Goal: Information Seeking & Learning: Learn about a topic

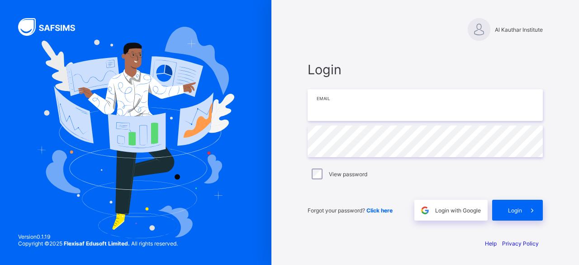
click at [432, 105] on input "email" at bounding box center [425, 105] width 235 height 32
type input "**********"
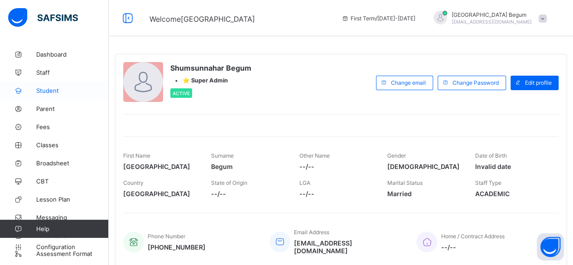
click at [32, 96] on link "Student" at bounding box center [54, 90] width 109 height 18
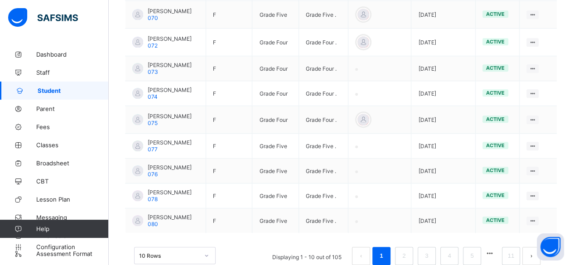
scroll to position [282, 0]
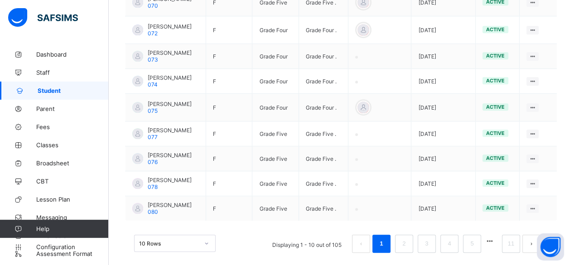
click at [390, 244] on li "1" at bounding box center [381, 243] width 18 height 18
click at [408, 242] on link "2" at bounding box center [403, 244] width 9 height 12
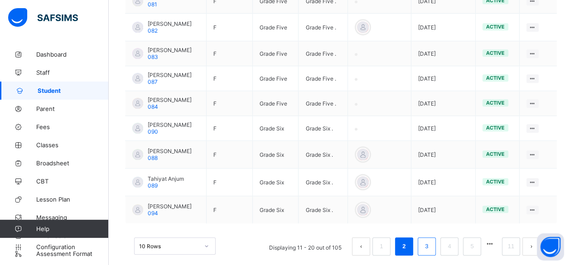
click at [430, 242] on link "3" at bounding box center [426, 246] width 9 height 12
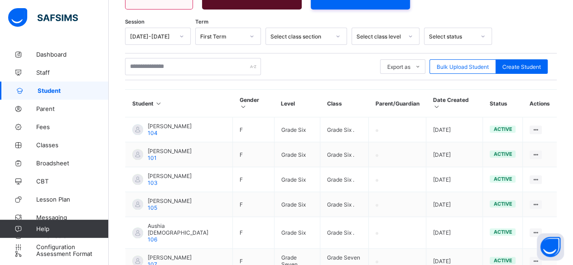
scroll to position [275, 0]
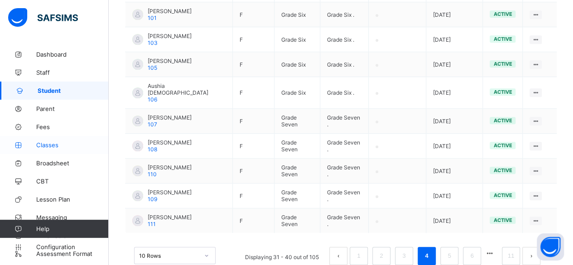
click at [37, 153] on link "Classes" at bounding box center [54, 145] width 109 height 18
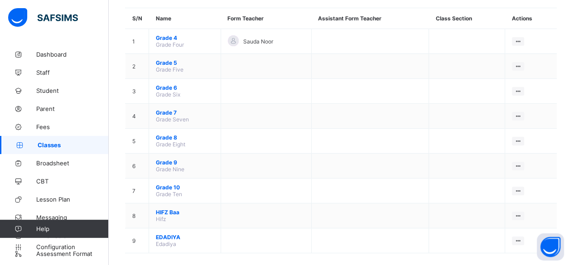
scroll to position [75, 0]
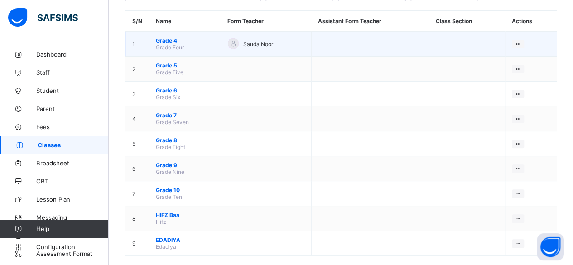
click at [160, 38] on span "Grade 4" at bounding box center [185, 40] width 58 height 7
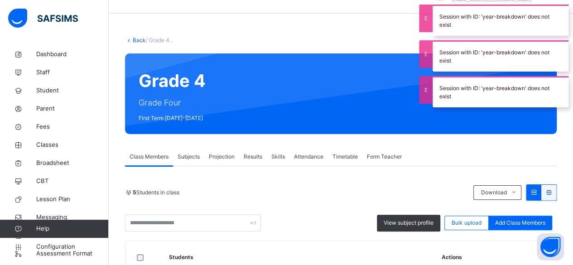
scroll to position [108, 0]
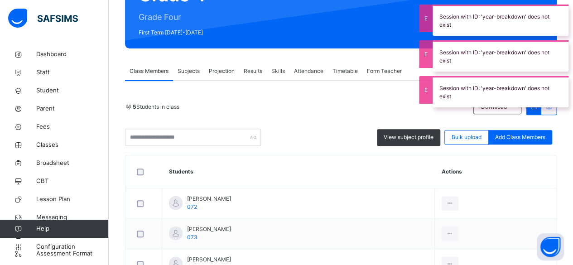
click at [192, 70] on span "Subjects" at bounding box center [188, 71] width 22 height 8
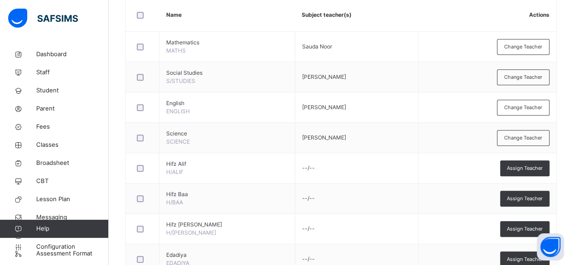
scroll to position [230, 0]
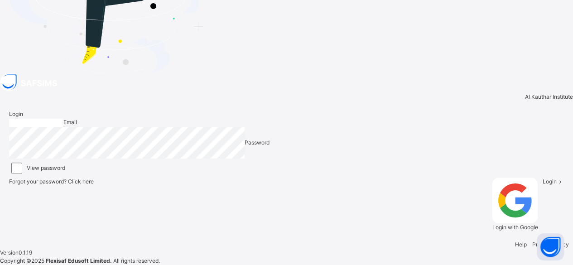
scroll to position [3, 0]
